Goal: Task Accomplishment & Management: Use online tool/utility

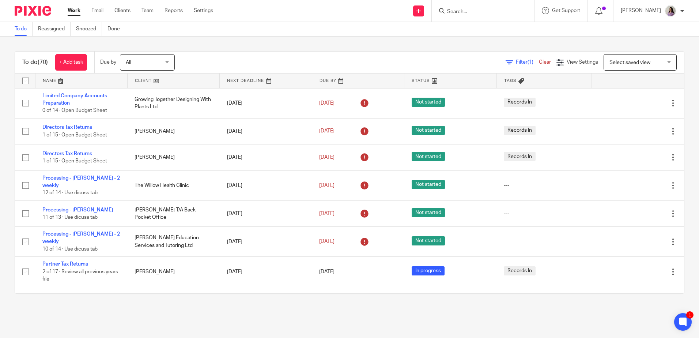
click at [509, 12] on input "Search" at bounding box center [480, 12] width 66 height 7
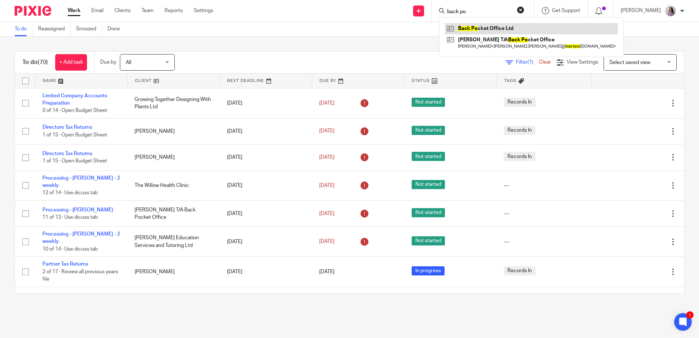
type input "back po"
click at [516, 63] on span "Filter (1)" at bounding box center [527, 62] width 23 height 5
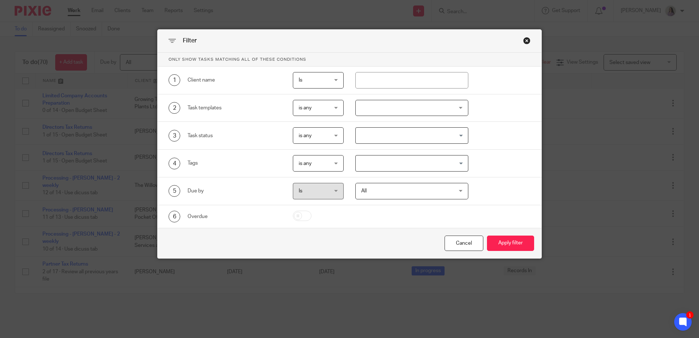
click at [382, 112] on div at bounding box center [411, 108] width 113 height 16
click at [387, 125] on input "search" at bounding box center [408, 127] width 101 height 14
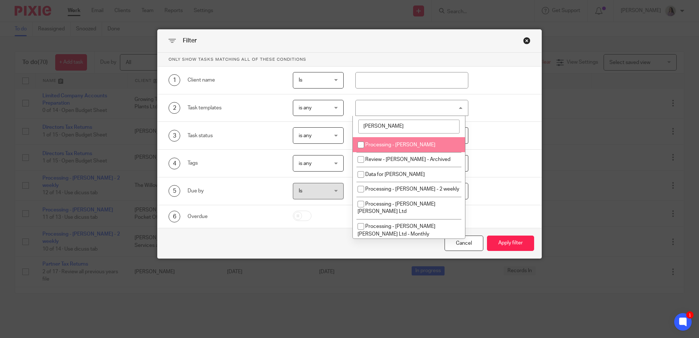
type input "jaime"
click at [401, 150] on li "Processing - [PERSON_NAME]" at bounding box center [409, 144] width 112 height 15
checkbox input "true"
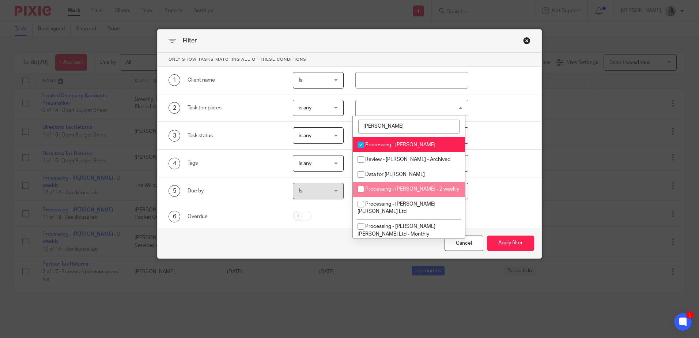
click at [405, 193] on li "Processing - Jaime - 2 weekly" at bounding box center [409, 189] width 112 height 15
checkbox input "true"
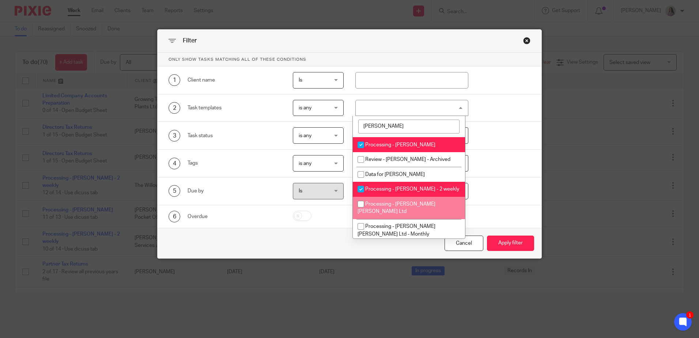
click at [521, 254] on div "Cancel Apply filter" at bounding box center [350, 243] width 384 height 31
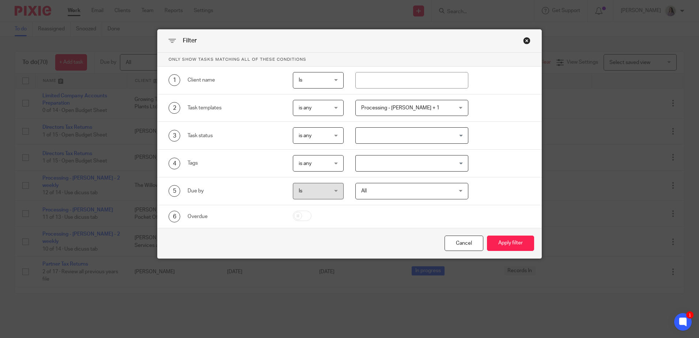
click at [521, 252] on div "Cancel Apply filter" at bounding box center [350, 243] width 384 height 31
click at [501, 246] on button "Apply filter" at bounding box center [510, 244] width 47 height 16
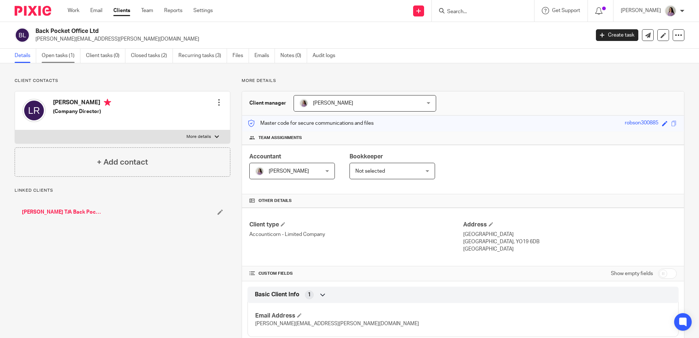
click at [76, 57] on link "Open tasks (1)" at bounding box center [61, 56] width 39 height 14
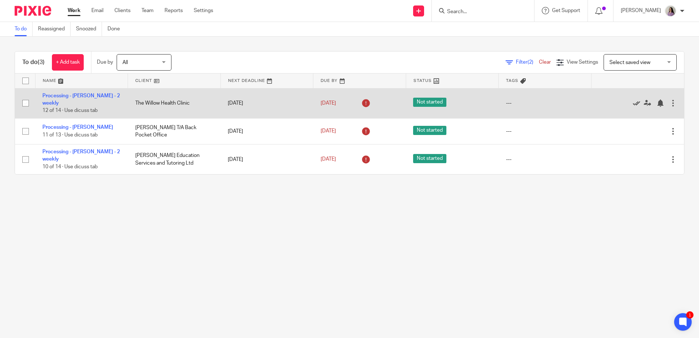
click at [633, 101] on icon at bounding box center [636, 102] width 7 height 7
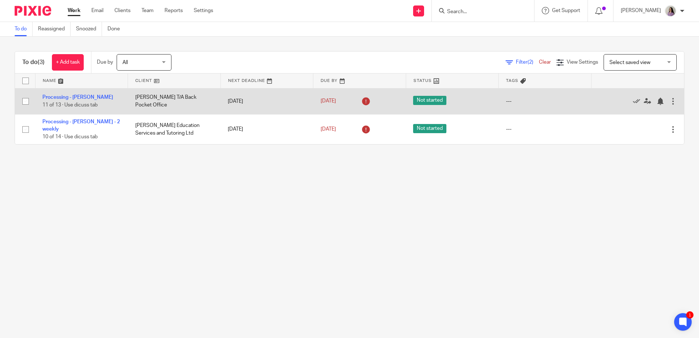
click at [633, 98] on icon at bounding box center [636, 101] width 7 height 7
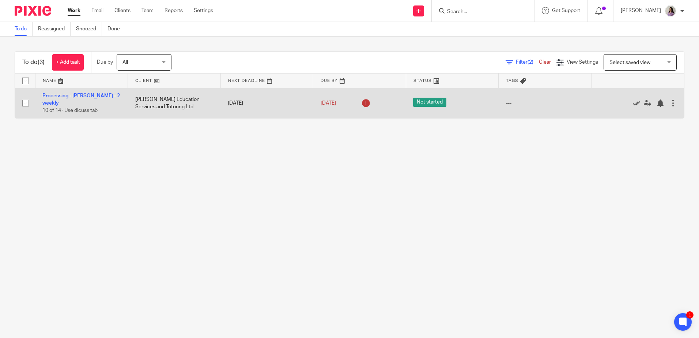
click at [633, 101] on icon at bounding box center [636, 102] width 7 height 7
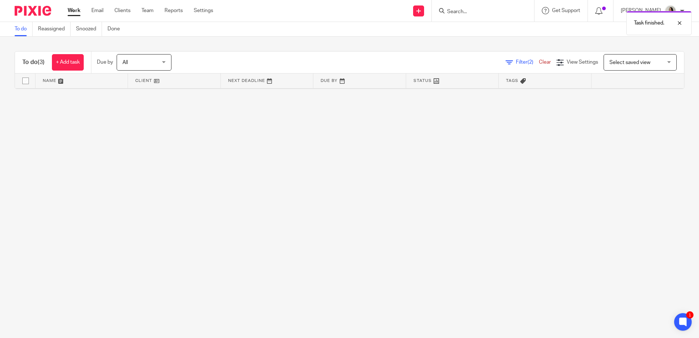
click at [72, 8] on link "Work" at bounding box center [74, 10] width 13 height 7
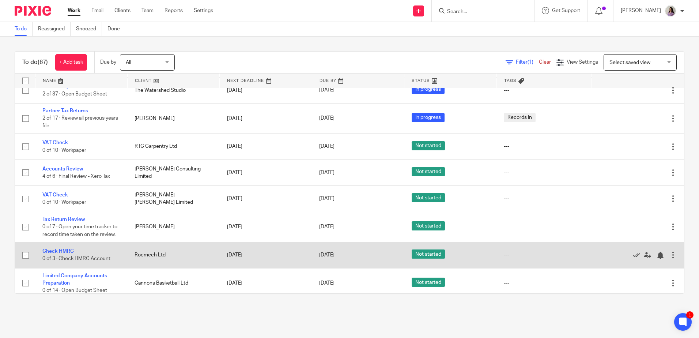
scroll to position [146, 0]
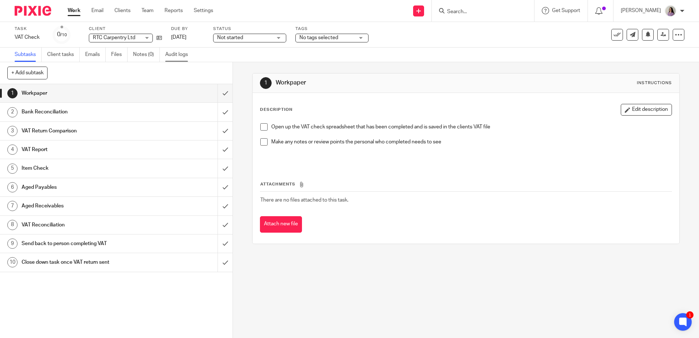
drag, startPoint x: 188, startPoint y: 54, endPoint x: 185, endPoint y: 57, distance: 4.4
click at [188, 54] on link "Audit logs" at bounding box center [179, 55] width 28 height 14
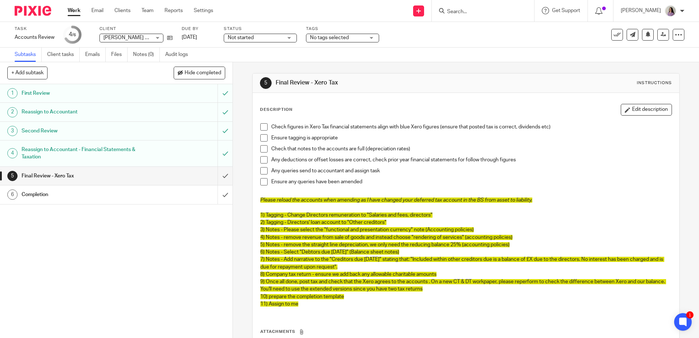
click at [484, 4] on div at bounding box center [483, 11] width 102 height 22
click at [483, 10] on input "Search" at bounding box center [480, 12] width 66 height 7
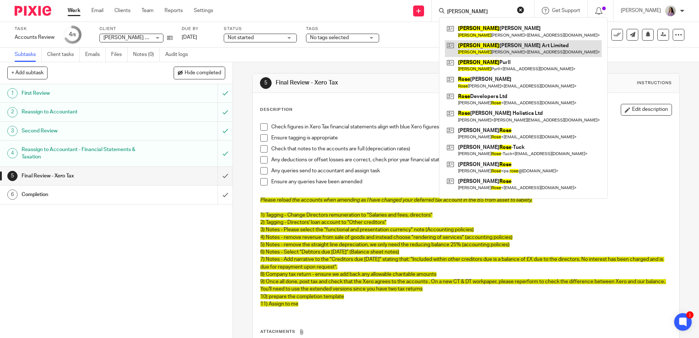
type input "ross"
click at [486, 46] on link at bounding box center [523, 48] width 157 height 17
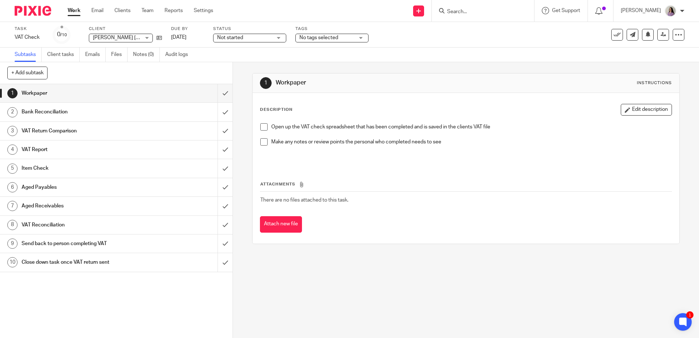
click at [483, 18] on div at bounding box center [483, 11] width 102 height 22
click at [483, 15] on input "Search" at bounding box center [480, 12] width 66 height 7
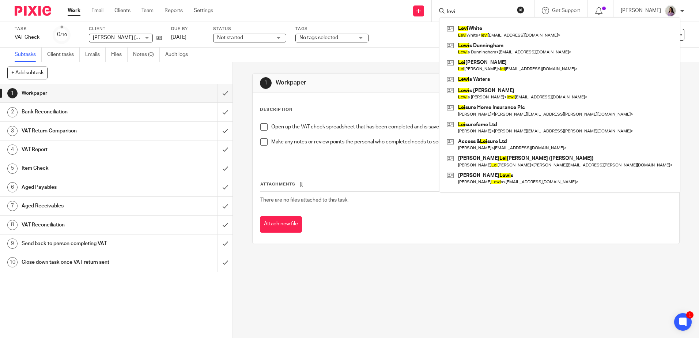
type input "levi"
click at [357, 255] on div "1 Workpaper Instructions Description Edit description Open up the VAT check spr…" at bounding box center [465, 158] width 427 height 193
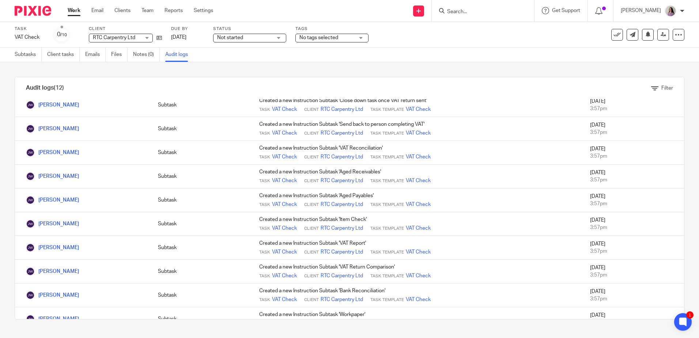
scroll to position [80, 0]
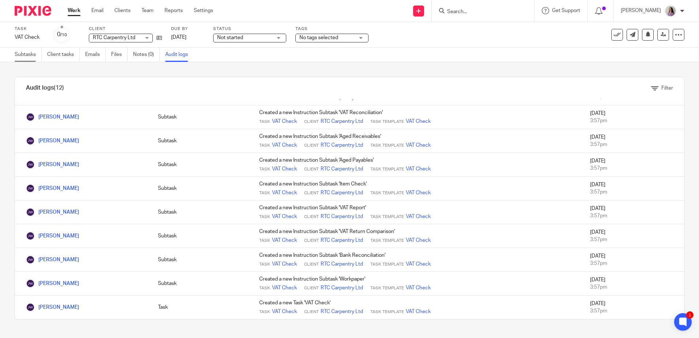
click at [28, 53] on link "Subtasks" at bounding box center [28, 55] width 27 height 14
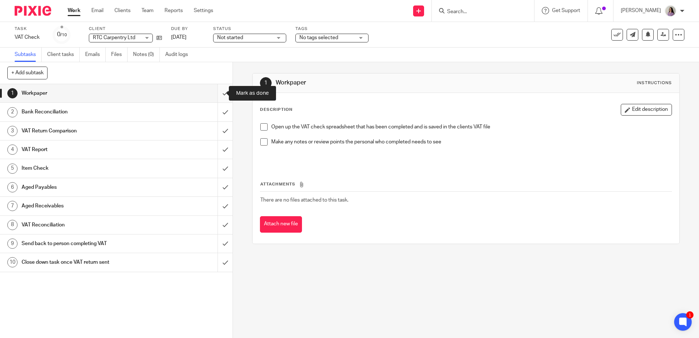
click at [221, 98] on input "submit" at bounding box center [116, 93] width 233 height 18
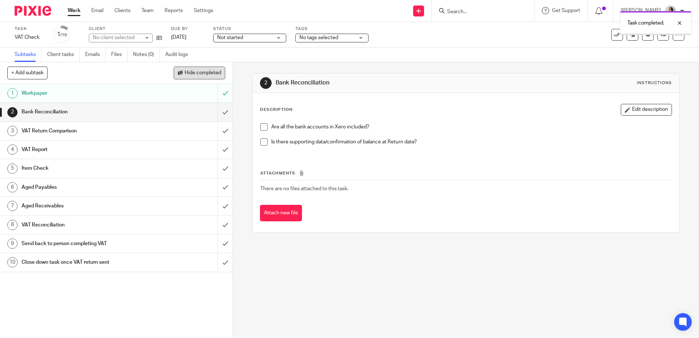
click at [213, 77] on button "Hide completed" at bounding box center [200, 73] width 52 height 12
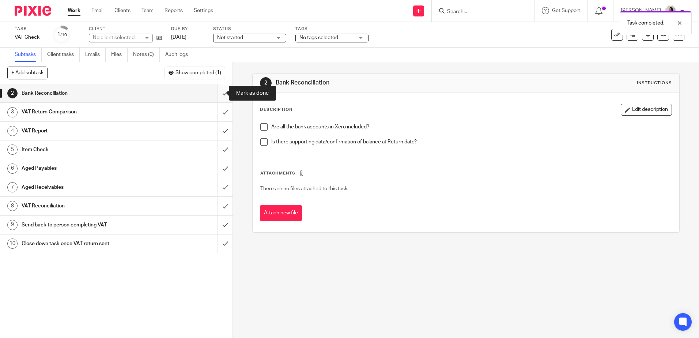
click at [217, 93] on input "submit" at bounding box center [116, 93] width 233 height 18
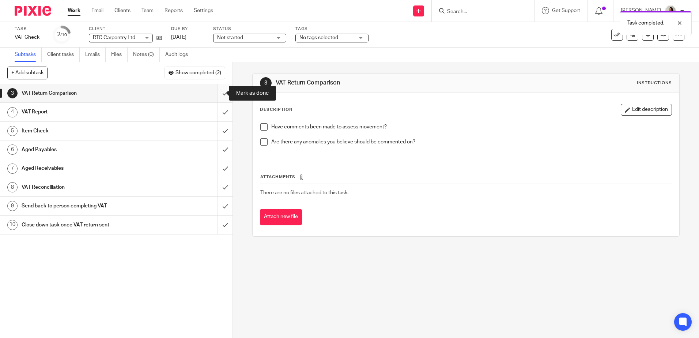
click at [218, 94] on input "submit" at bounding box center [116, 93] width 233 height 18
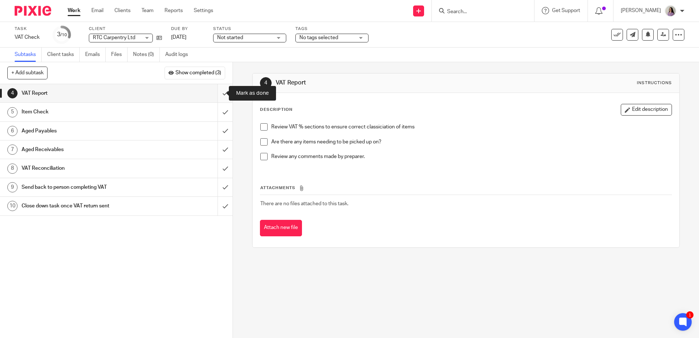
click at [218, 94] on input "submit" at bounding box center [116, 93] width 233 height 18
click at [219, 94] on input "submit" at bounding box center [116, 93] width 233 height 18
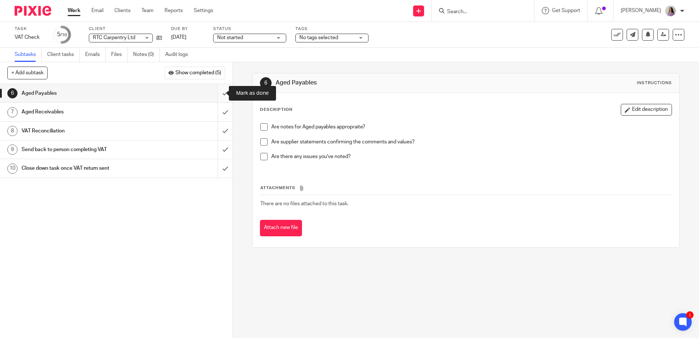
click at [220, 93] on input "submit" at bounding box center [116, 93] width 233 height 18
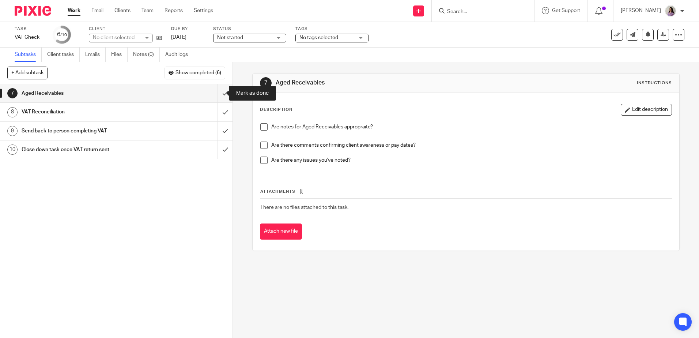
click at [220, 93] on input "submit" at bounding box center [116, 93] width 233 height 18
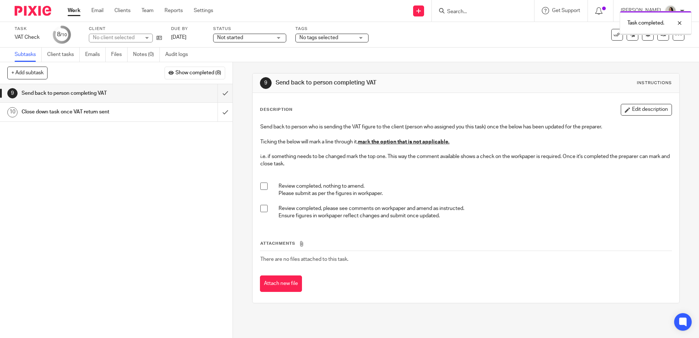
click at [261, 206] on span at bounding box center [263, 208] width 7 height 7
drag, startPoint x: 677, startPoint y: 54, endPoint x: 677, endPoint y: 26, distance: 28.5
click at [676, 54] on div at bounding box center [674, 50] width 20 height 9
click at [677, 26] on div at bounding box center [674, 23] width 20 height 9
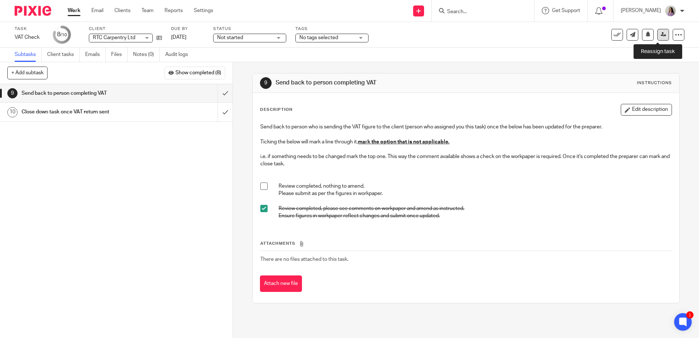
click at [660, 39] on link at bounding box center [664, 35] width 12 height 12
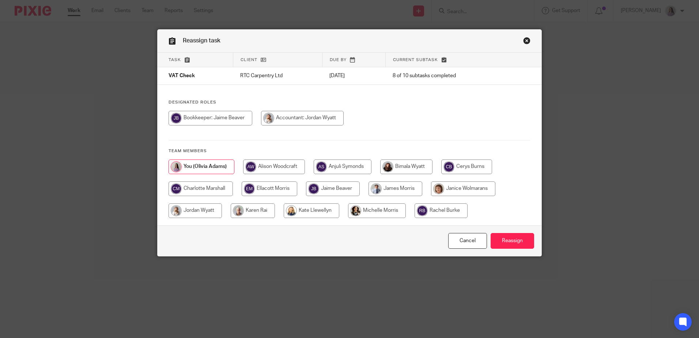
click at [293, 118] on input "radio" at bounding box center [302, 118] width 83 height 15
radio input "true"
click at [507, 236] on input "Reassign" at bounding box center [513, 241] width 44 height 16
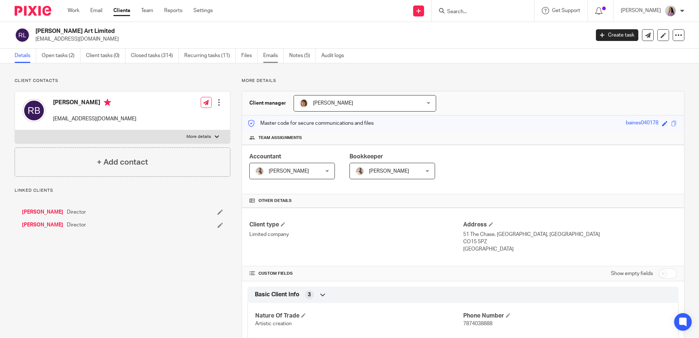
click at [274, 59] on link "Emails" at bounding box center [273, 56] width 20 height 14
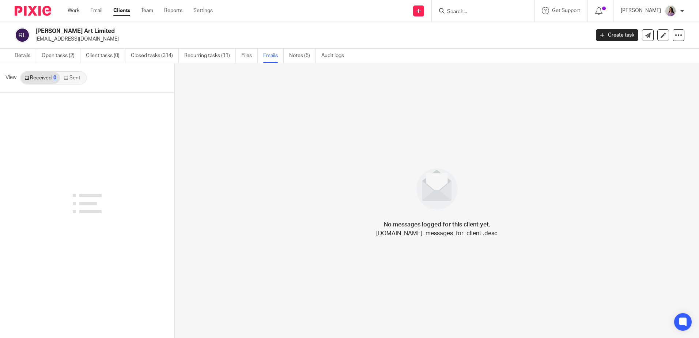
click at [68, 80] on link "Sent" at bounding box center [73, 78] width 26 height 12
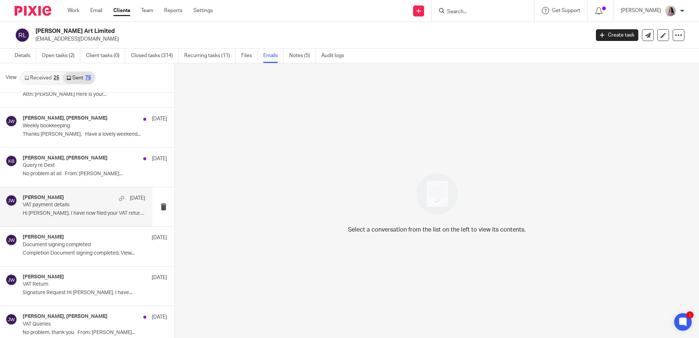
scroll to position [37, 0]
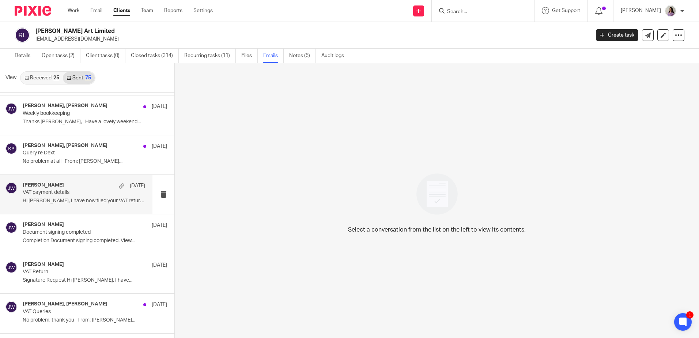
click at [85, 192] on p "VAT payment details" at bounding box center [72, 192] width 98 height 6
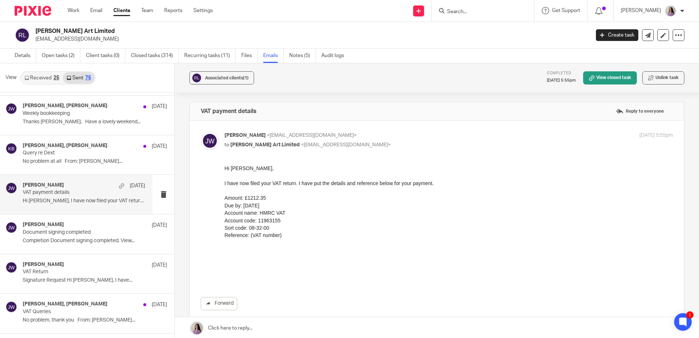
scroll to position [0, 0]
click at [89, 151] on p "Query re Dext" at bounding box center [72, 153] width 98 height 6
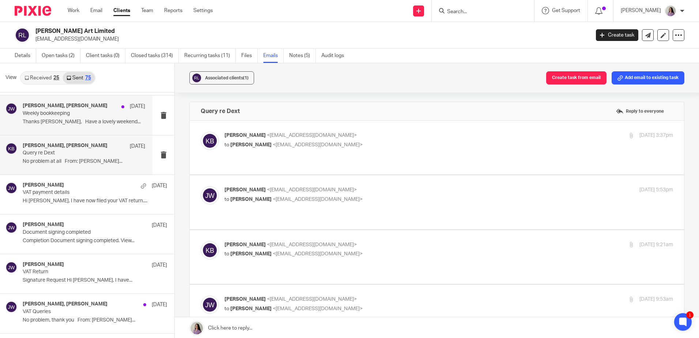
click at [49, 128] on div "Jordan Wyatt, Katie Baines 20 Jun Weekly bookkeeping Thanks Katie, Have a lovel…" at bounding box center [76, 114] width 152 height 39
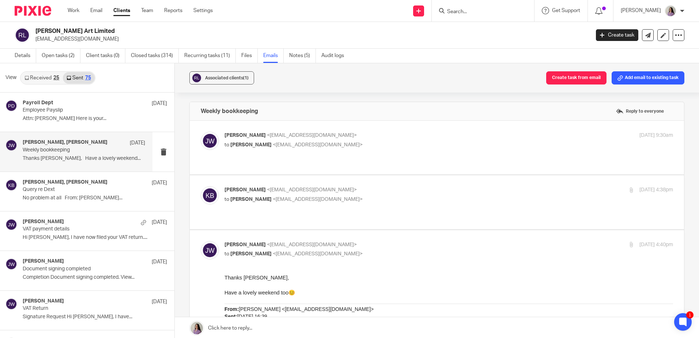
click at [45, 80] on link "Received 25" at bounding box center [42, 78] width 42 height 12
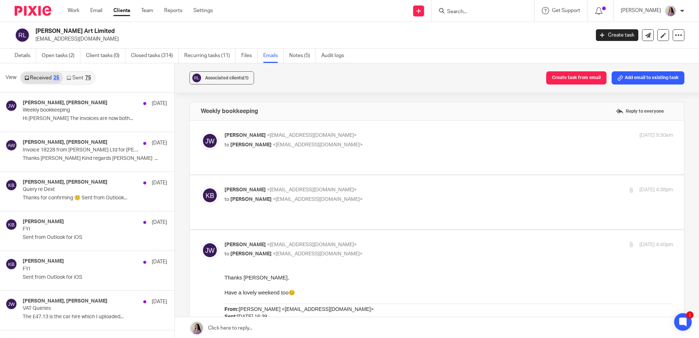
scroll to position [1, 0]
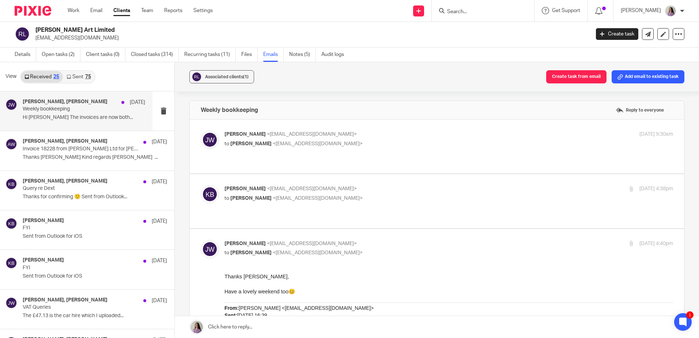
click at [64, 119] on p "Hi Jordan The invoices are now both..." at bounding box center [84, 117] width 123 height 6
click at [88, 159] on p "Thanks Alison Kind regards Katie ..." at bounding box center [84, 157] width 123 height 6
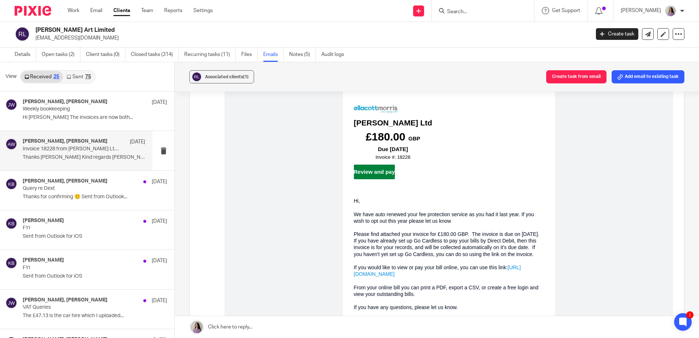
scroll to position [293, 0]
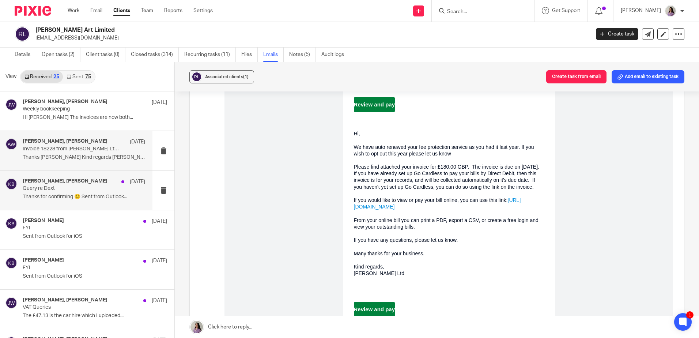
click at [53, 200] on div "Jordan Wyatt, Katie Baines 9 Jun Query re Dext Thanks for confirming 🙂 Sent fro…" at bounding box center [84, 190] width 123 height 25
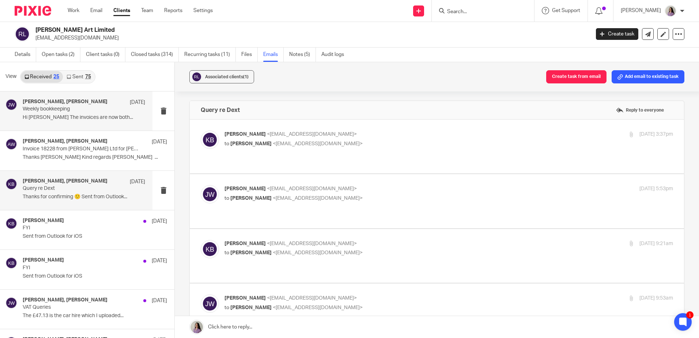
scroll to position [0, 0]
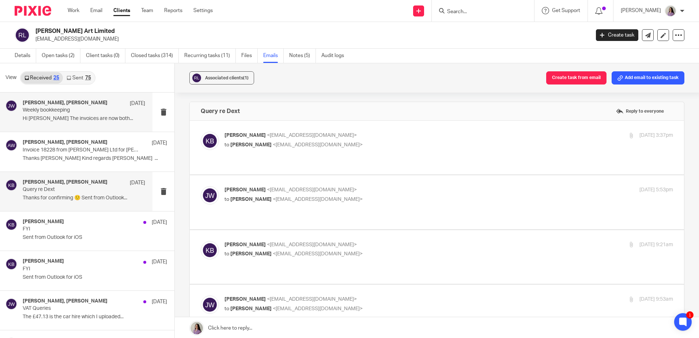
click at [68, 121] on p "Hi Jordan The invoices are now both..." at bounding box center [84, 119] width 123 height 6
